Goal: Navigation & Orientation: Find specific page/section

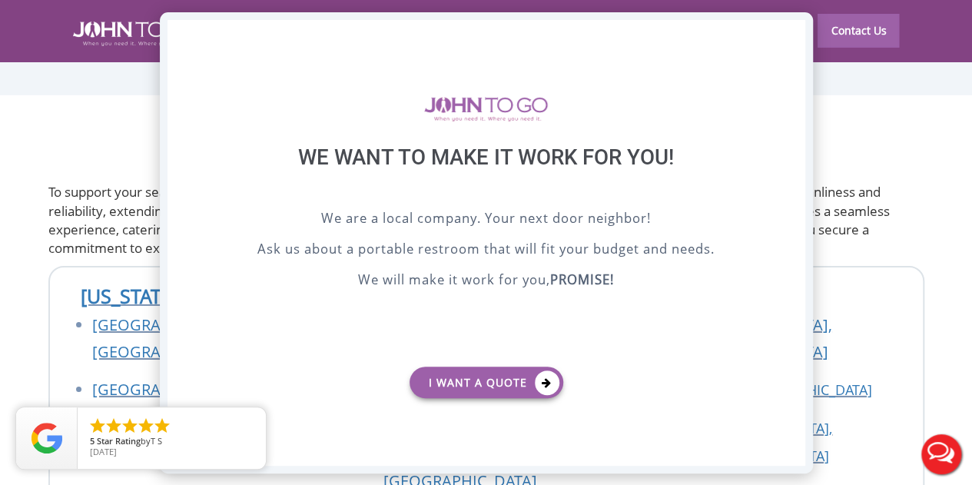
click at [793, 28] on div "X" at bounding box center [793, 33] width 24 height 26
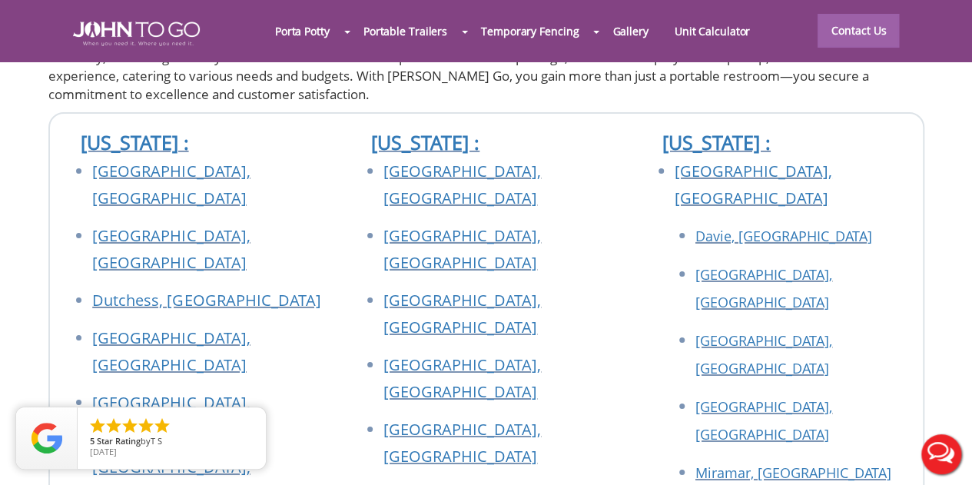
scroll to position [5331, 0]
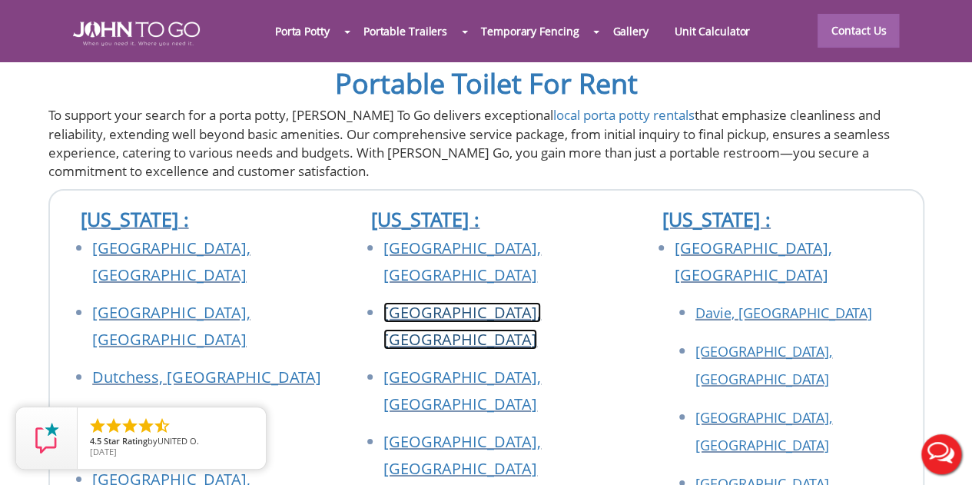
click at [416, 302] on link "[GEOGRAPHIC_DATA], [GEOGRAPHIC_DATA]" at bounding box center [462, 326] width 158 height 48
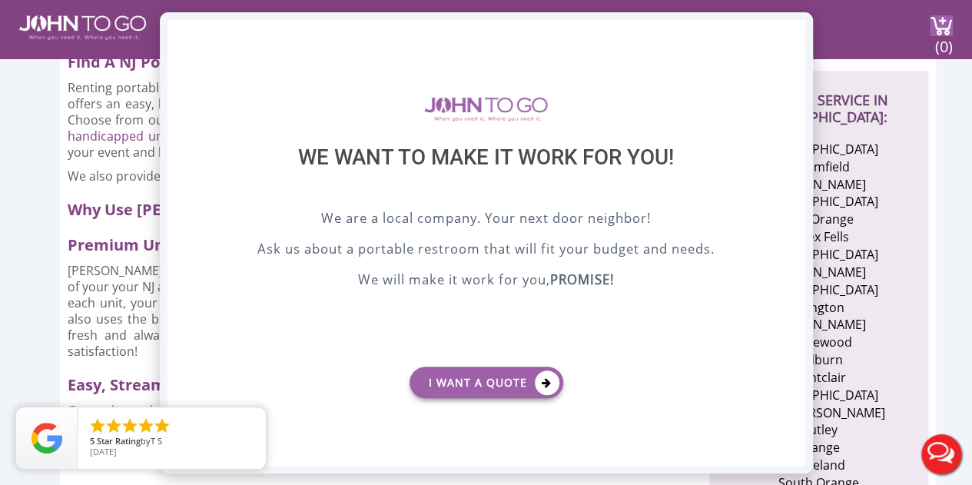
click at [790, 28] on div "X" at bounding box center [793, 33] width 24 height 26
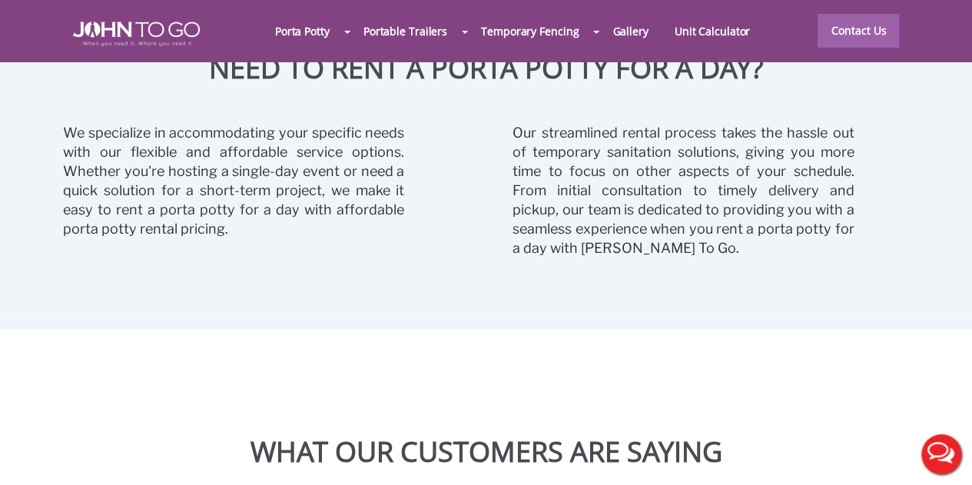
scroll to position [6895, 0]
